Goal: Find specific page/section: Find specific page/section

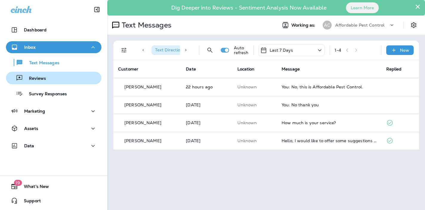
click at [43, 79] on p "Reviews" at bounding box center [34, 79] width 23 height 6
